Goal: Task Accomplishment & Management: Use online tool/utility

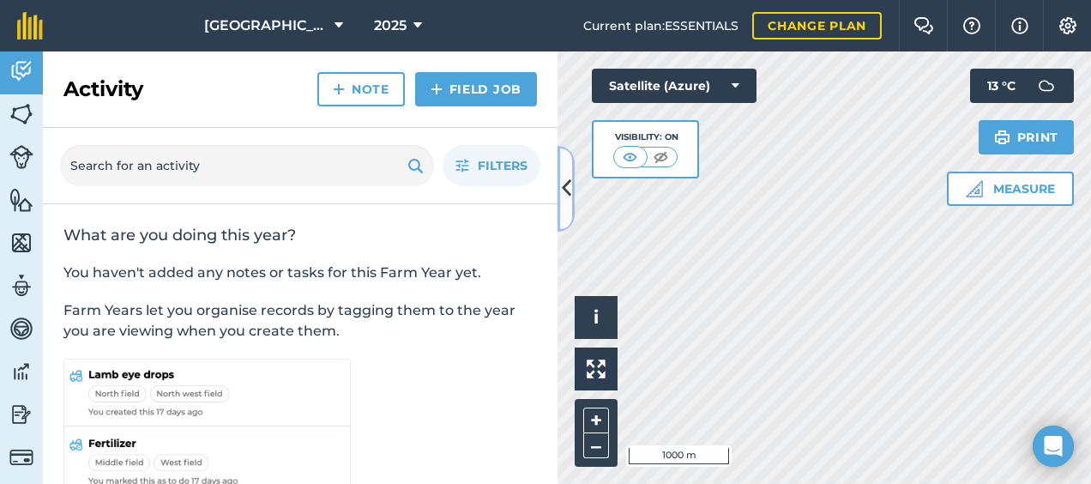
click at [563, 200] on icon at bounding box center [566, 188] width 9 height 30
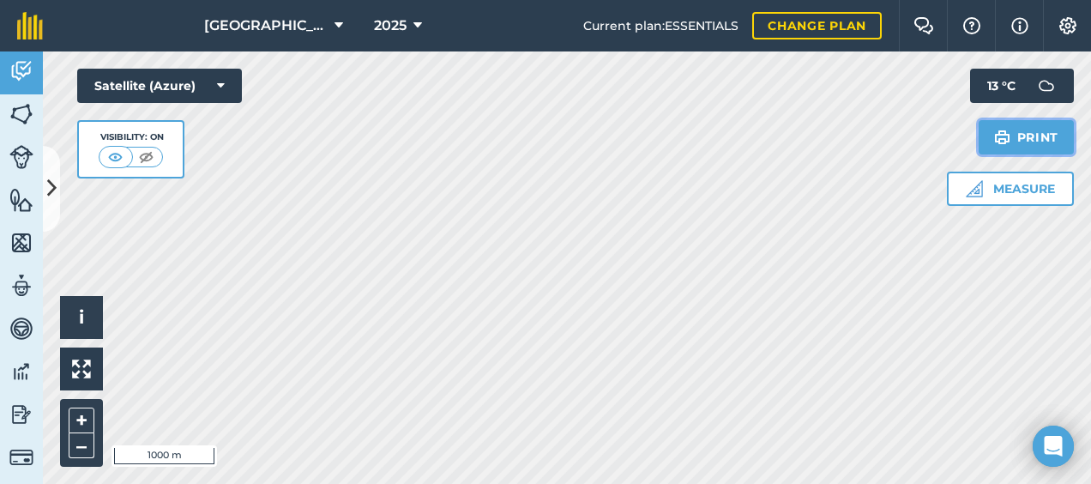
click at [1033, 133] on button "Print" at bounding box center [1027, 137] width 96 height 34
click at [1067, 29] on img at bounding box center [1068, 25] width 21 height 17
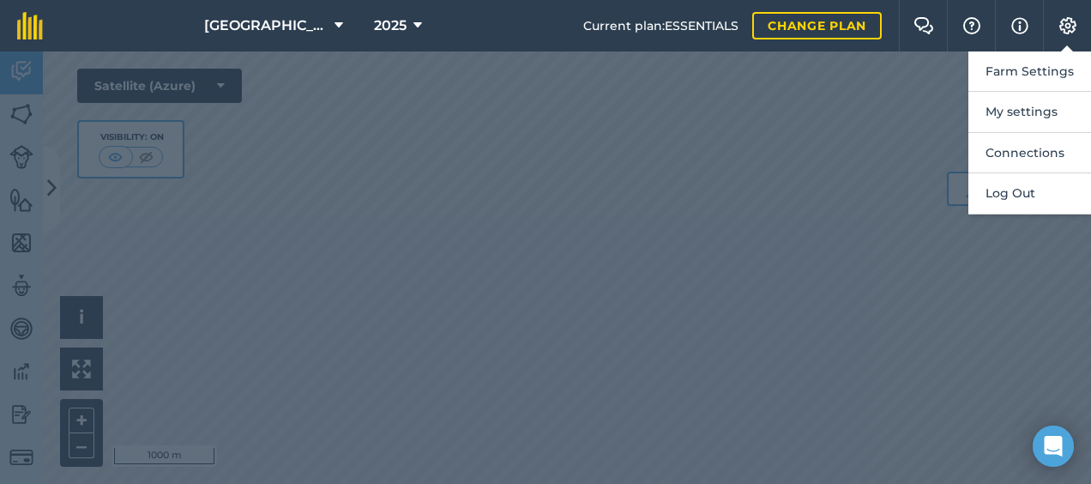
click at [799, 174] on div at bounding box center [545, 267] width 1091 height 432
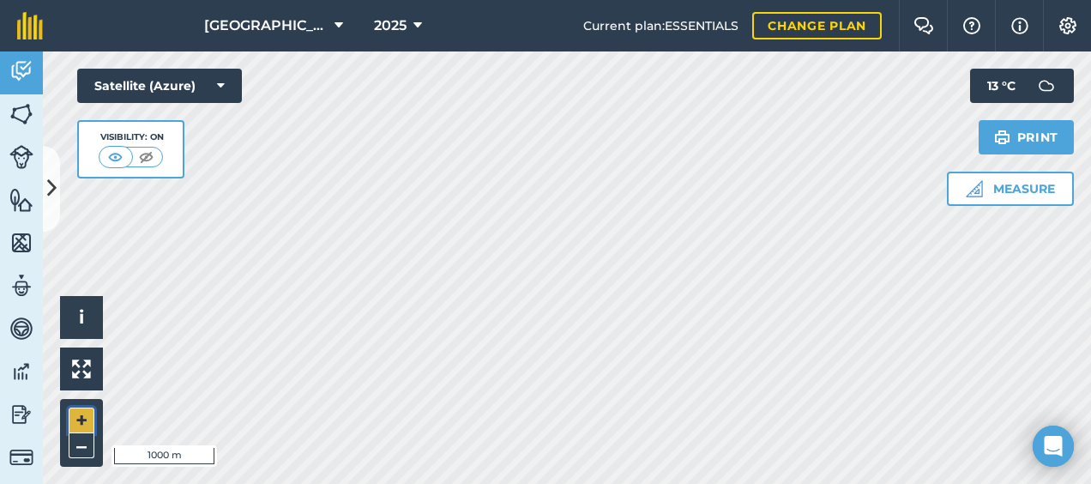
click at [81, 426] on button "+" at bounding box center [82, 420] width 26 height 26
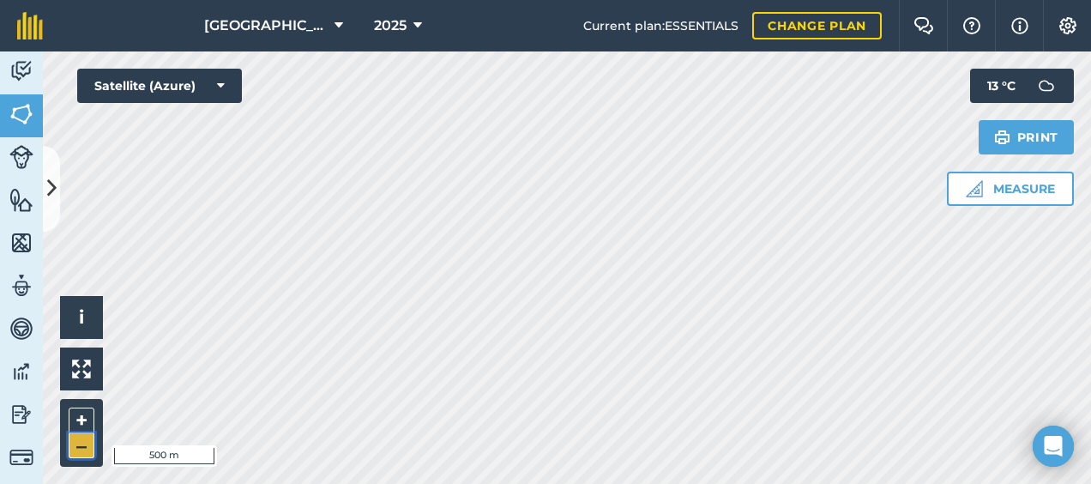
click at [79, 449] on button "–" at bounding box center [82, 445] width 26 height 25
click at [70, 413] on button "+" at bounding box center [82, 420] width 26 height 26
click at [1046, 132] on button "Print" at bounding box center [1027, 137] width 96 height 34
click at [1005, 137] on img at bounding box center [1002, 137] width 16 height 21
click at [1067, 31] on img at bounding box center [1068, 25] width 21 height 17
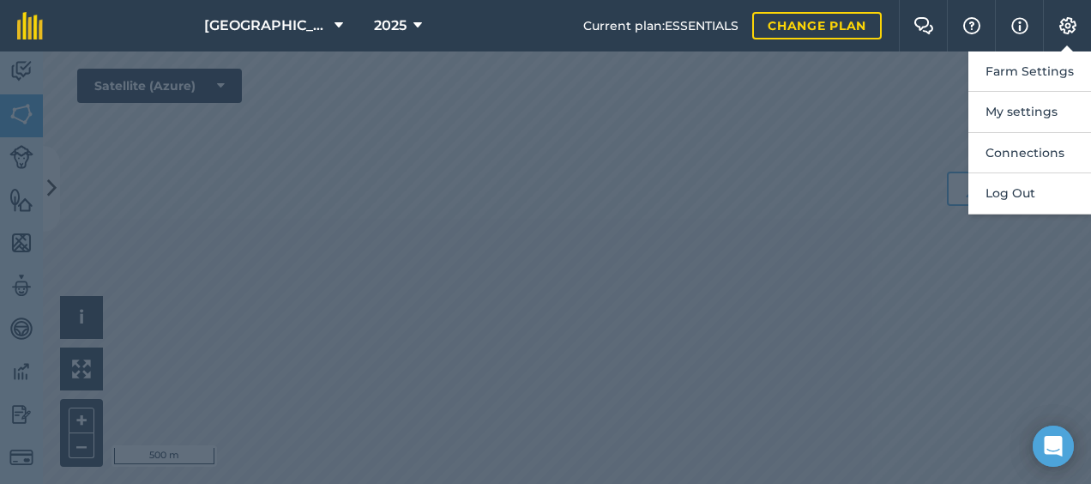
click at [802, 173] on div at bounding box center [545, 267] width 1091 height 432
